Goal: Task Accomplishment & Management: Use online tool/utility

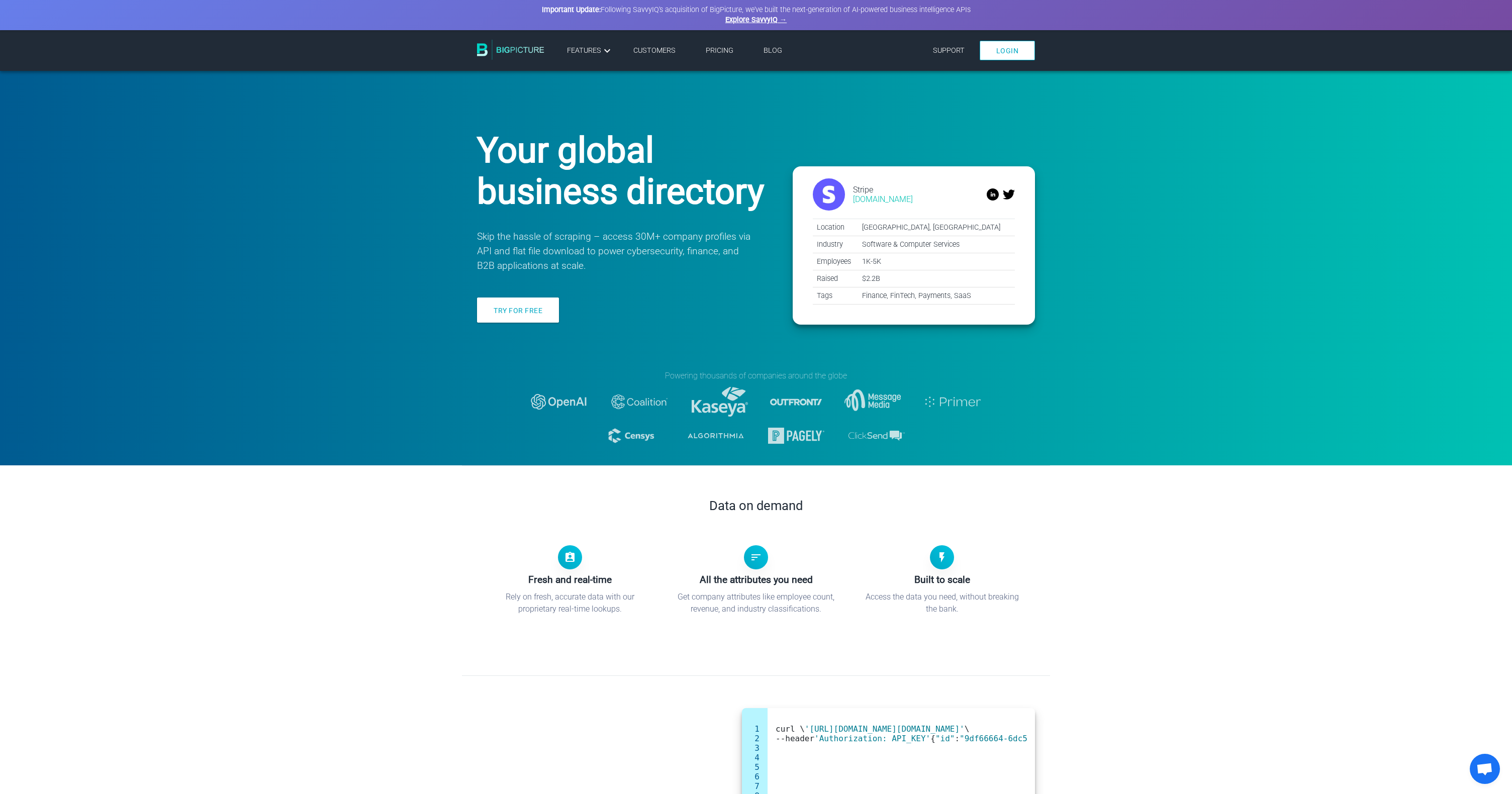
click at [523, 326] on div "Try for free" at bounding box center [622, 313] width 291 height 32
click at [508, 308] on link "Try for free" at bounding box center [518, 310] width 82 height 25
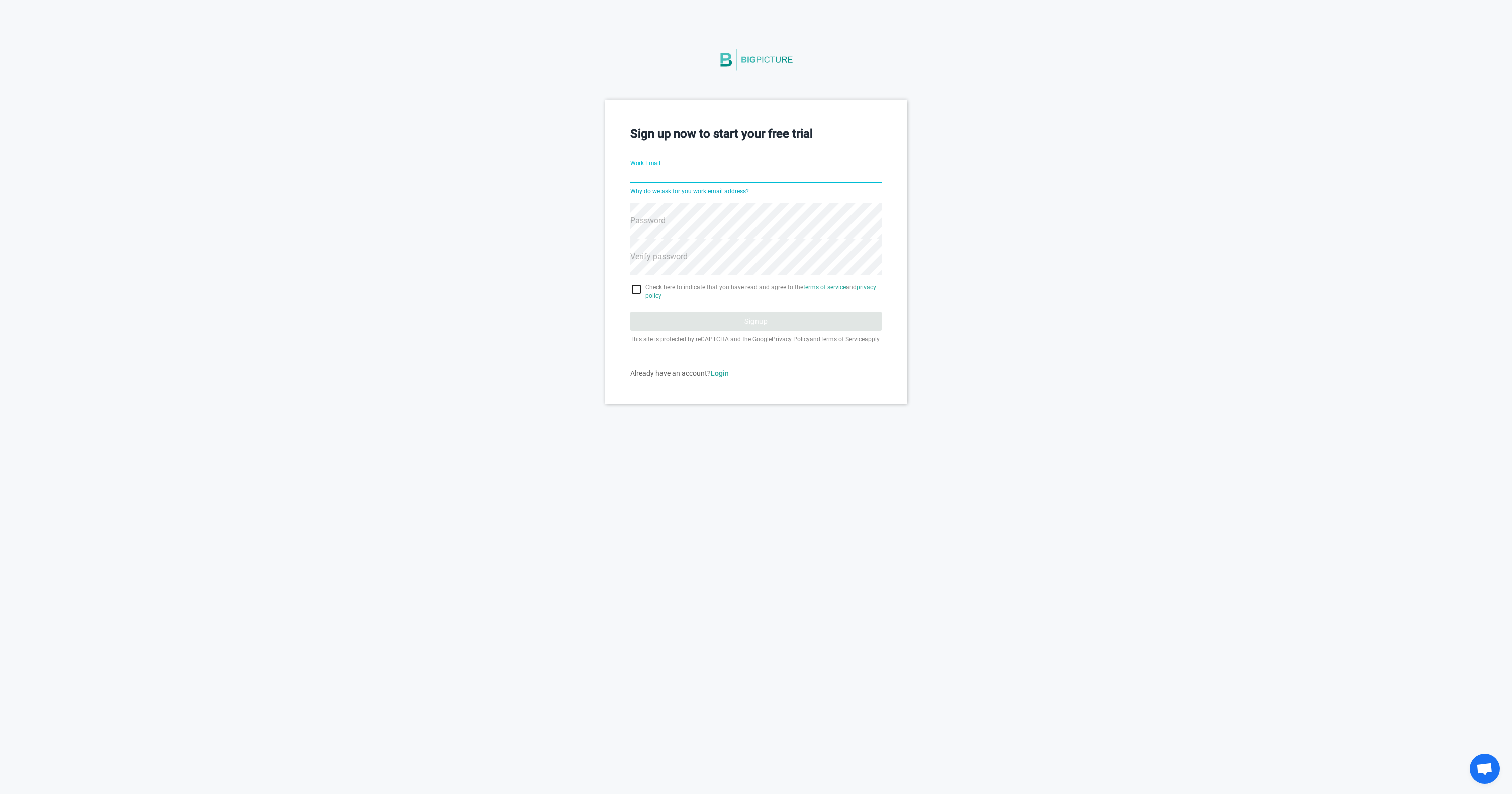
type input "[PERSON_NAME][EMAIL_ADDRESS][DOMAIN_NAME]"
click at [631, 284] on input "checkbox" at bounding box center [756, 289] width 251 height 12
checkbox input "true"
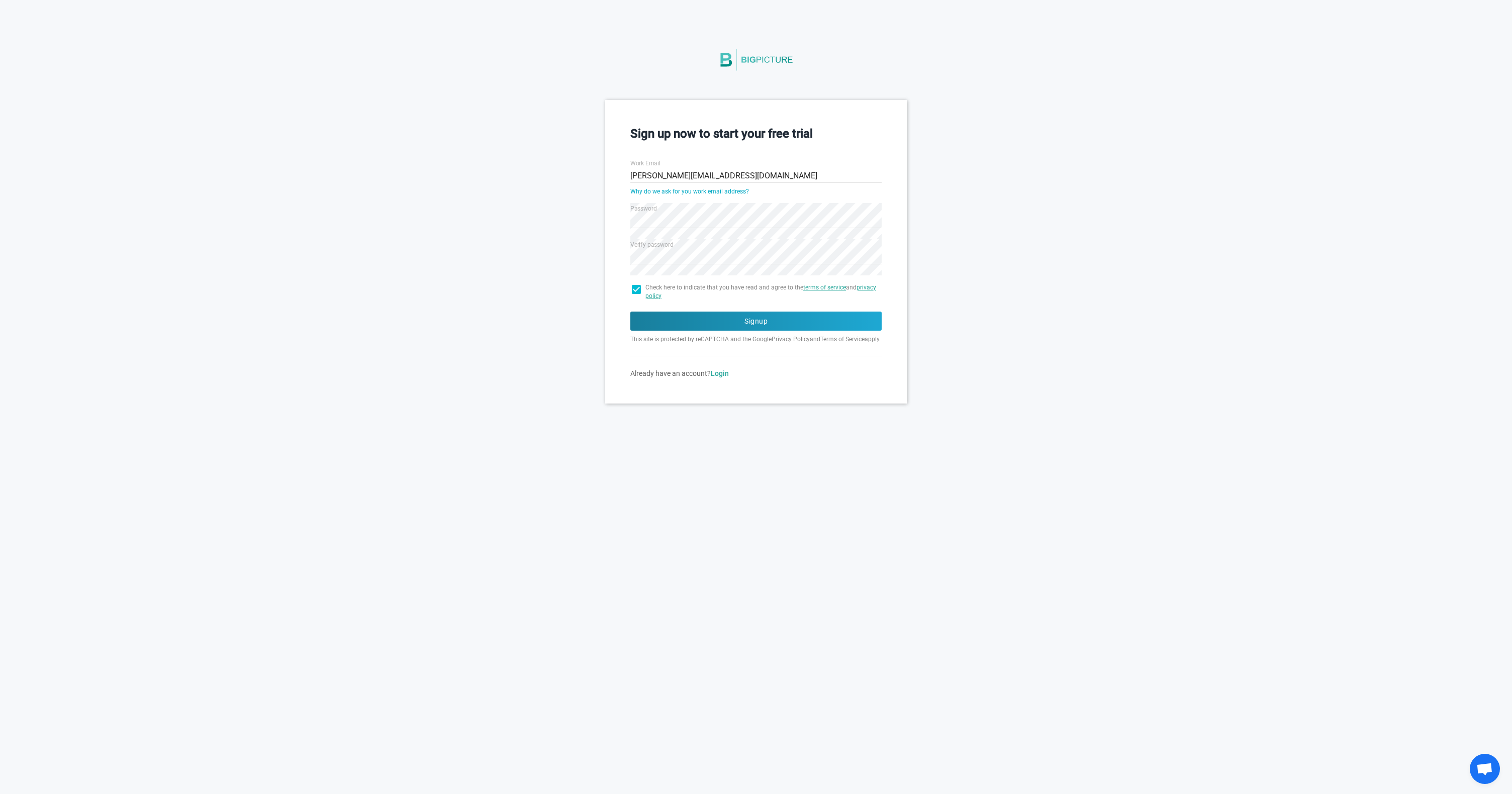
click at [653, 176] on input "vkumar@relaycommerce.io" at bounding box center [756, 176] width 251 height 36
click at [656, 177] on input "vkumar@relaycommerce.io" at bounding box center [756, 176] width 251 height 36
click at [656, 173] on input "vkumar@relaycommerce.io" at bounding box center [756, 176] width 251 height 36
type input "vkumar+hackathon@relaycommerce.io"
click at [1123, 234] on div "Sign up now to start your free trial Work Email vkumar+hackathon@relaycommerce.…" at bounding box center [756, 251] width 1512 height 303
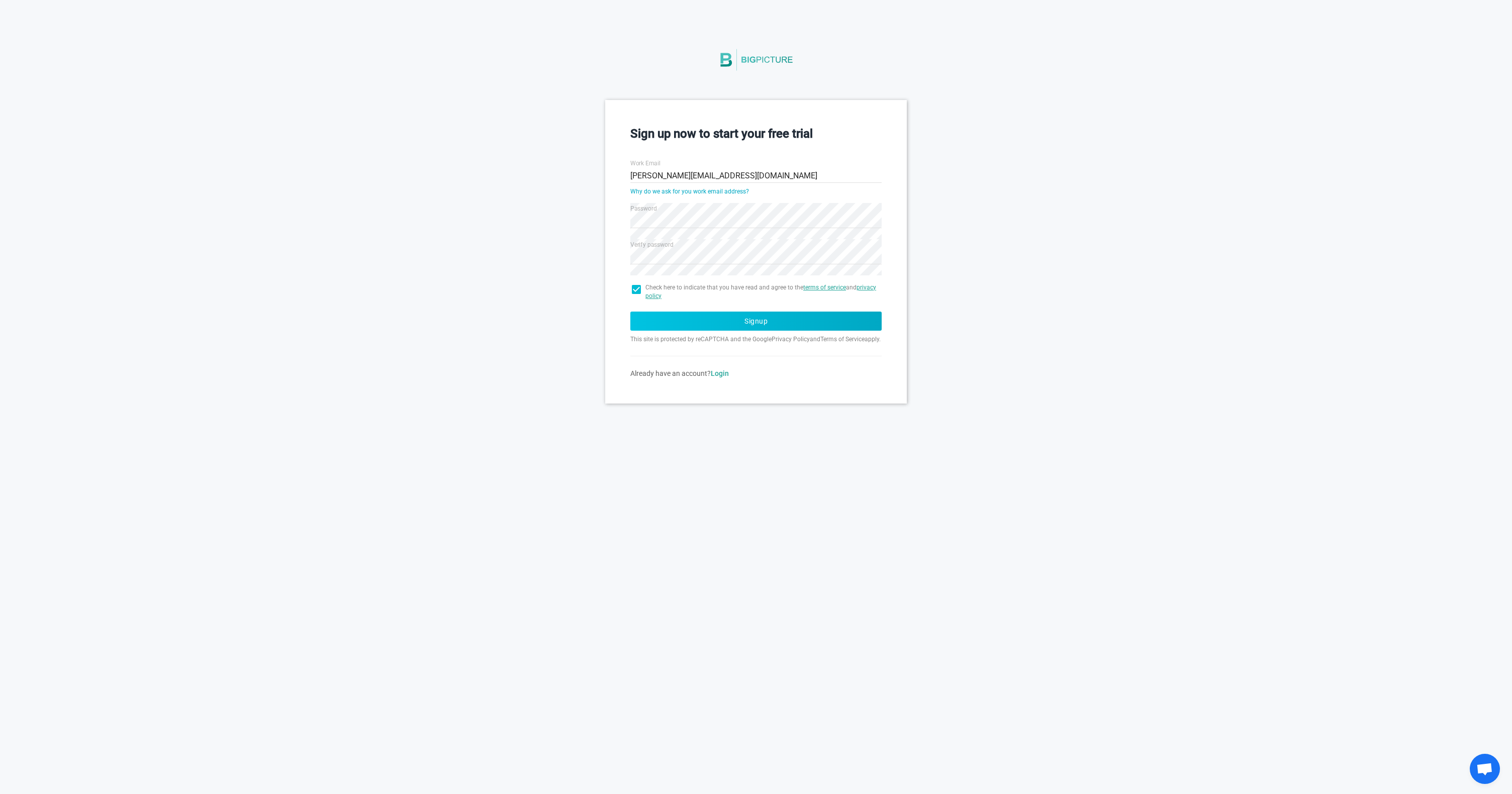
click at [783, 312] on button "Signup" at bounding box center [756, 321] width 251 height 19
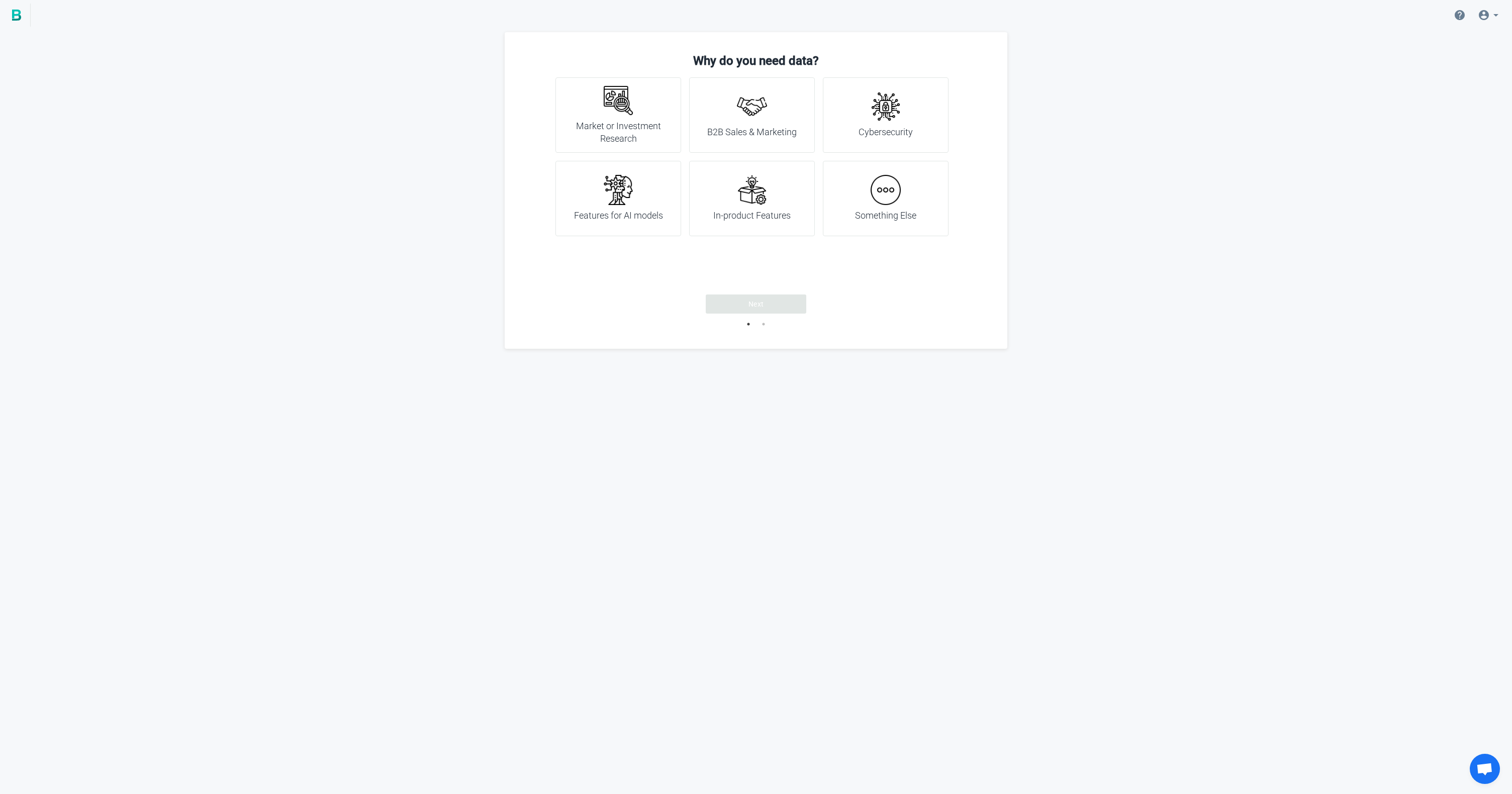
click at [895, 198] on img at bounding box center [885, 190] width 30 height 30
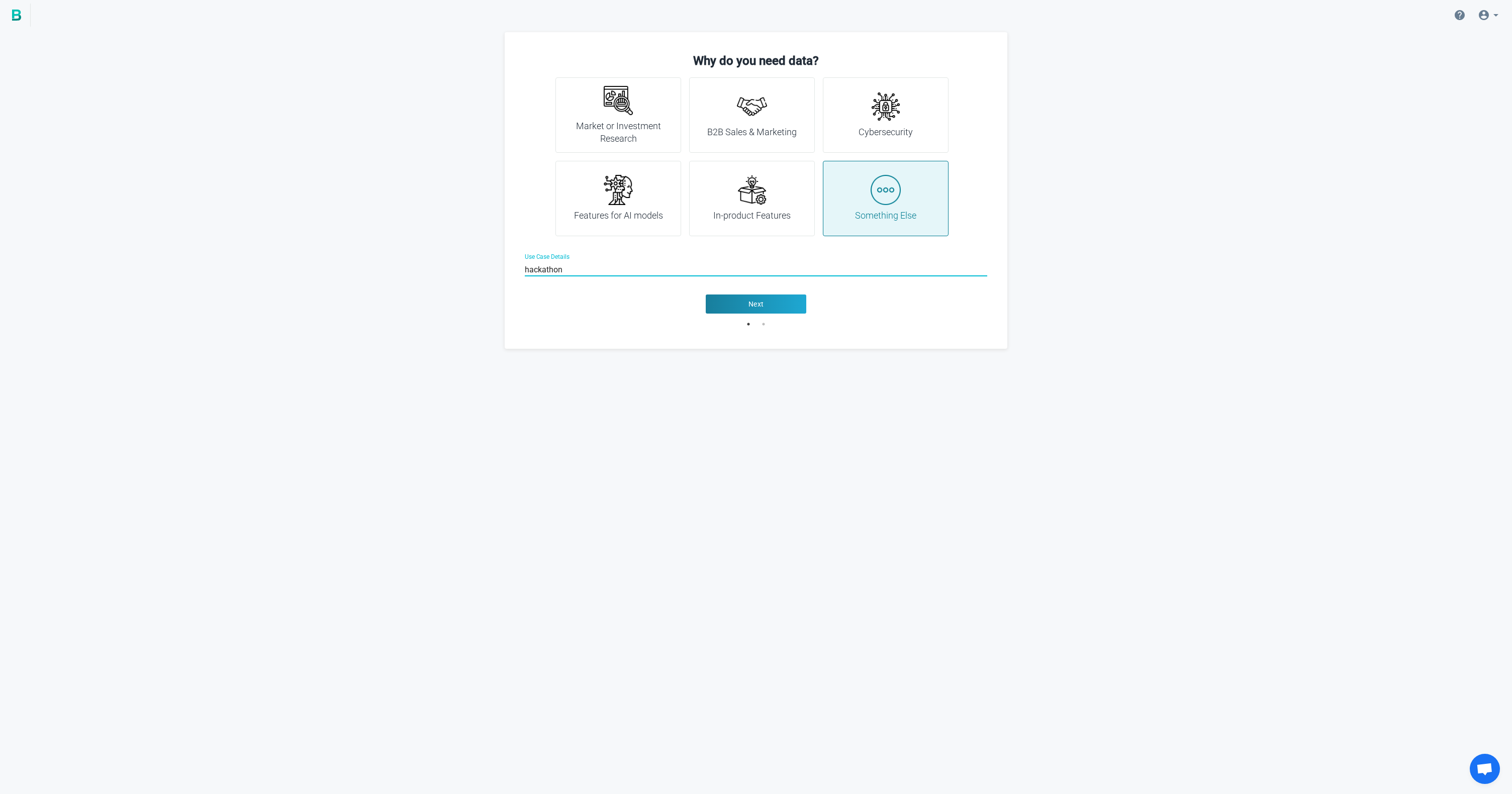
type input "hackathon"
click at [778, 310] on button "Next" at bounding box center [755, 304] width 100 height 19
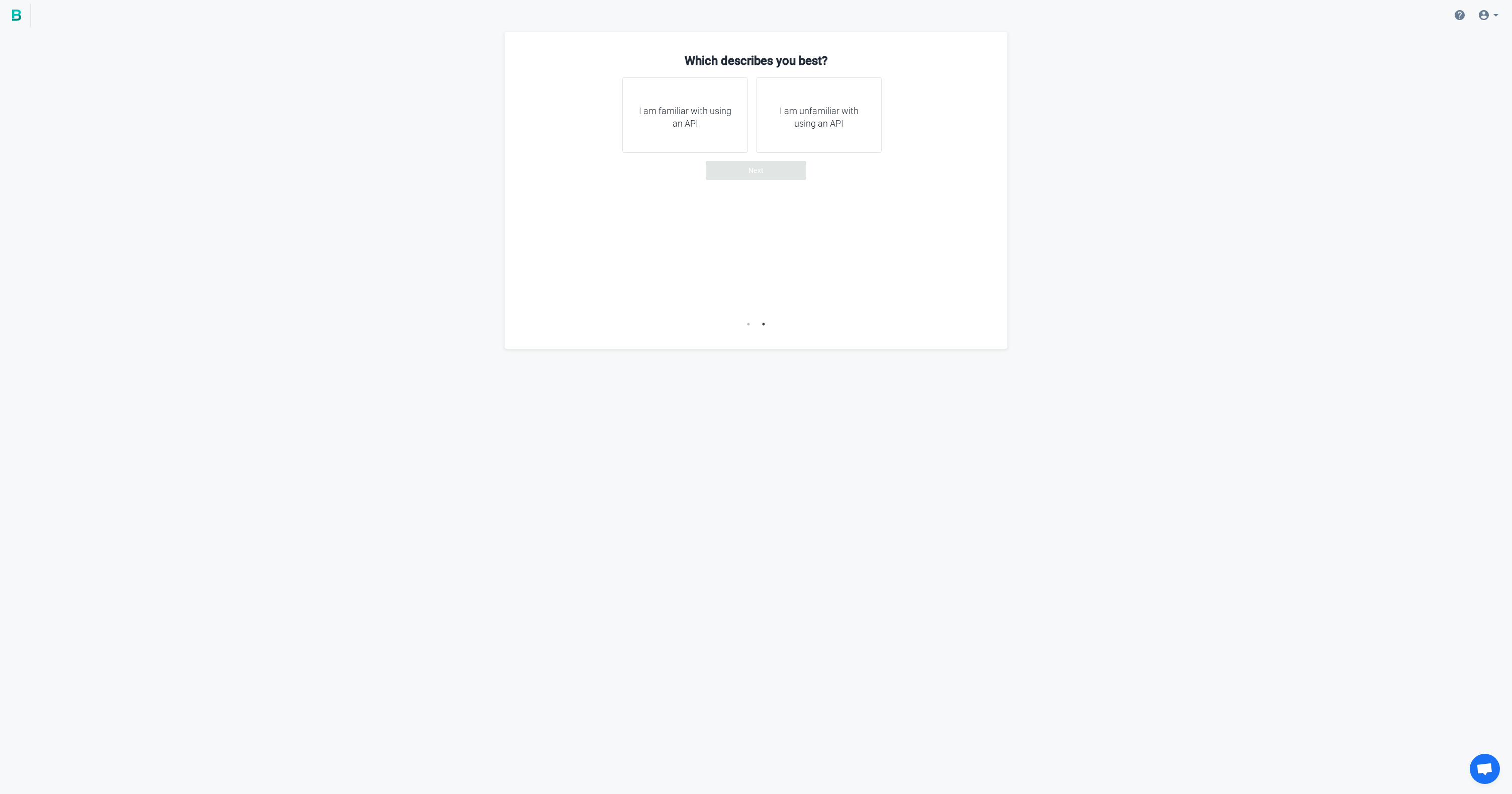
click at [696, 127] on h4 "I am familiar with using an API" at bounding box center [685, 117] width 100 height 26
click at [764, 163] on button "Next" at bounding box center [755, 170] width 100 height 19
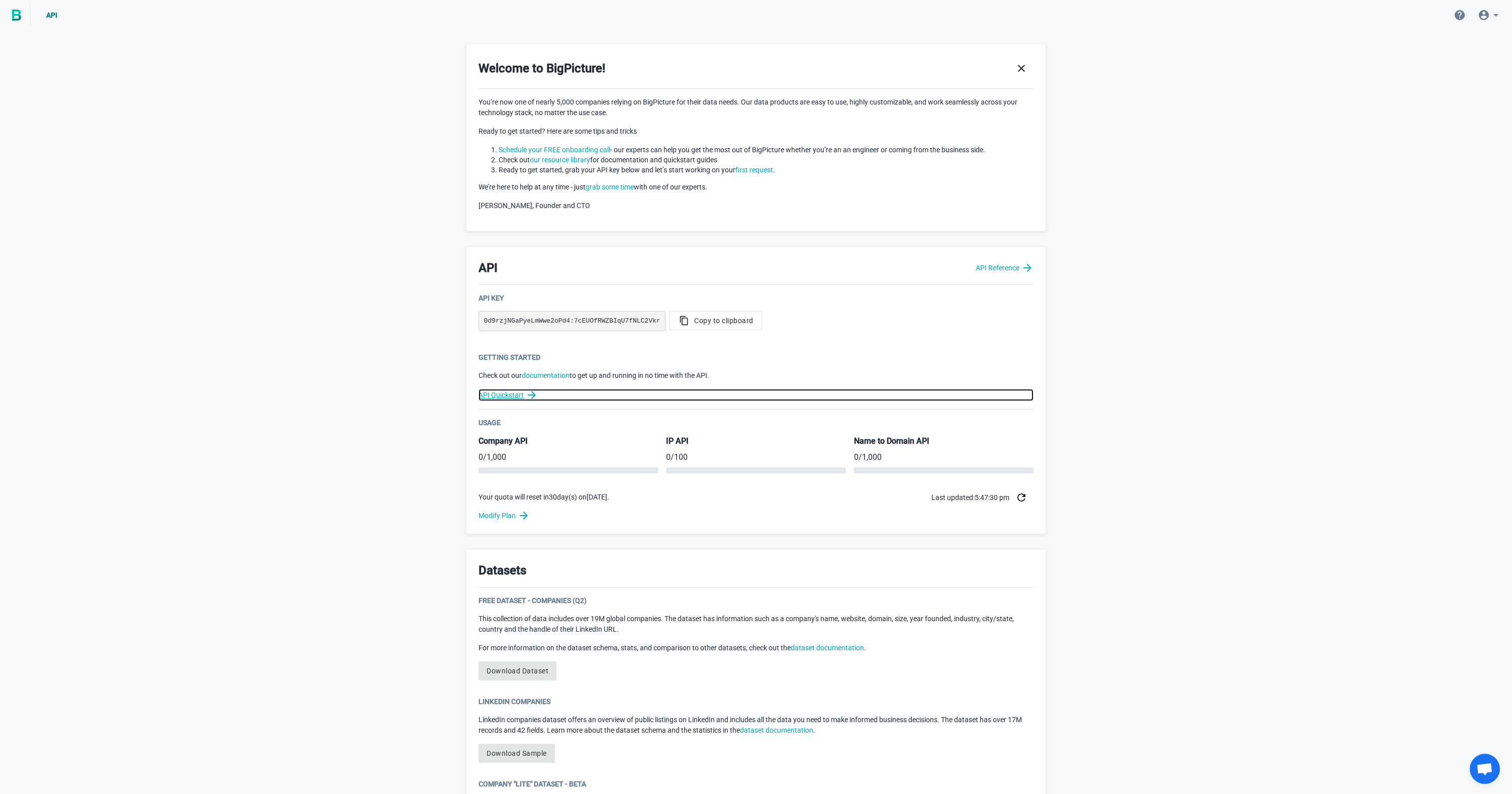
click at [511, 397] on link "API Quickstart" at bounding box center [755, 395] width 555 height 12
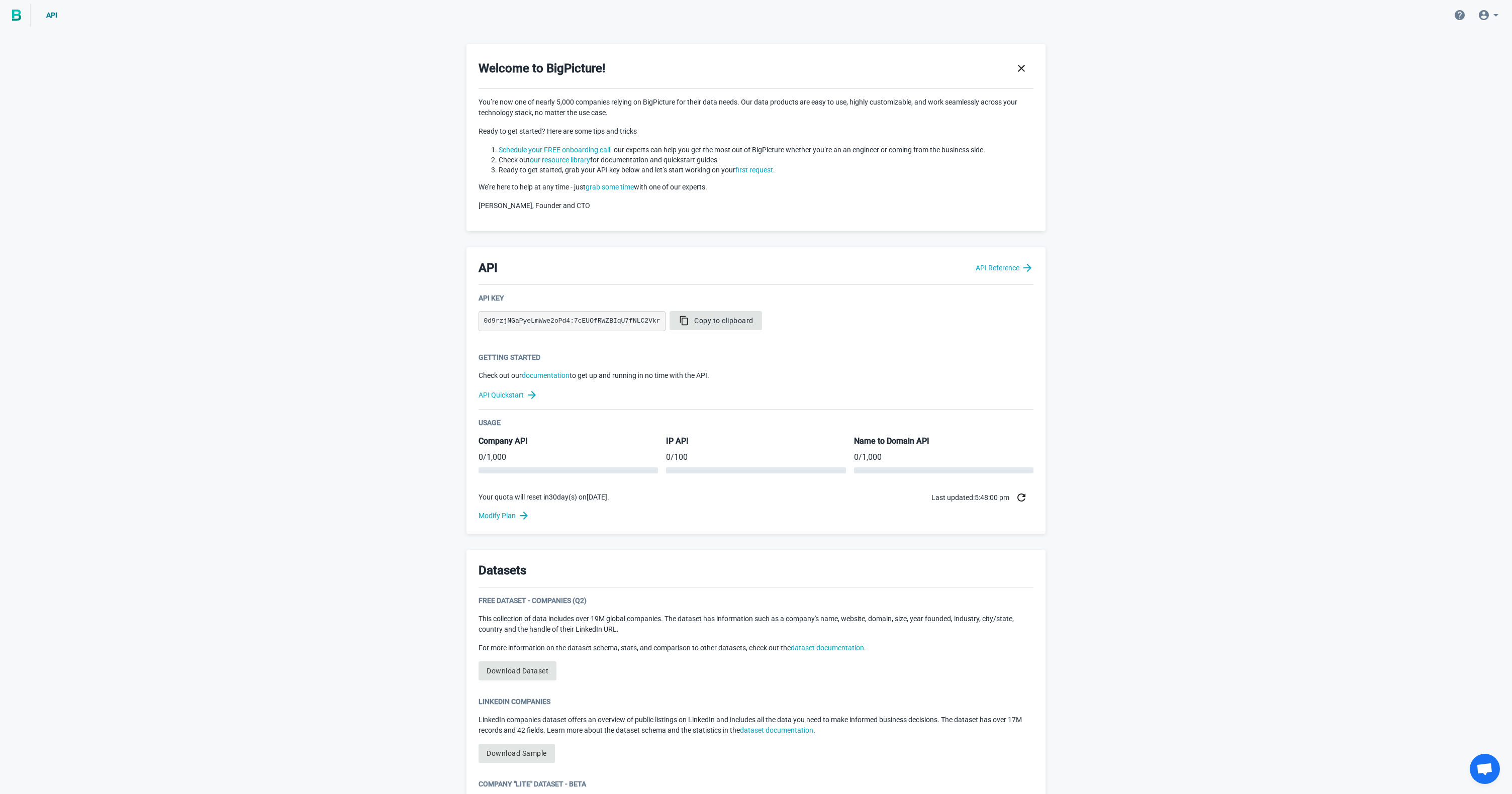
click at [725, 316] on span "Copy to clipboard" at bounding box center [716, 320] width 75 height 10
click at [684, 309] on div "API Key 0d9rzjNGaPyeLmWwe2oPd4:7cEUOfRWZBIqU7fNLC2Vkr Copy to clipboard" at bounding box center [755, 318] width 555 height 51
click at [689, 325] on icon "button" at bounding box center [684, 320] width 12 height 10
